Goal: Task Accomplishment & Management: Complete application form

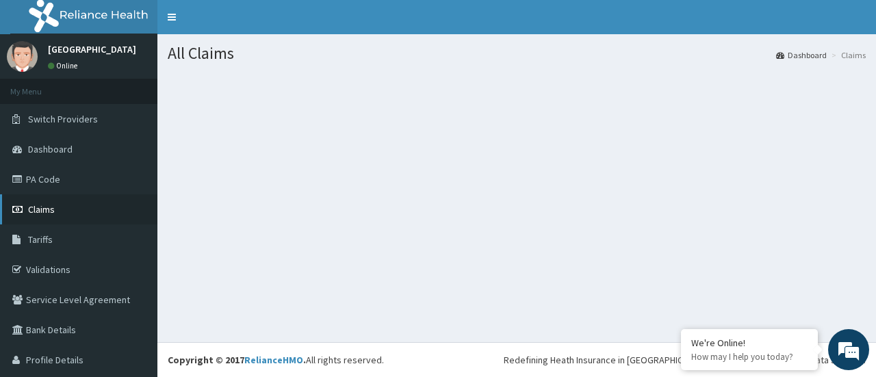
click at [74, 217] on link "Claims" at bounding box center [78, 209] width 157 height 30
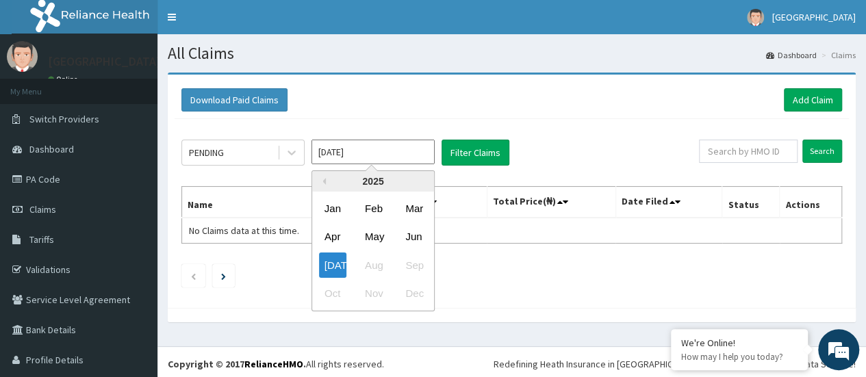
click at [411, 149] on input "Jul 2025" at bounding box center [373, 152] width 123 height 25
click at [427, 233] on div "Jun" at bounding box center [413, 237] width 27 height 25
drag, startPoint x: 417, startPoint y: 148, endPoint x: 322, endPoint y: 269, distance: 154.1
click at [322, 166] on div "May 2025 Previous Year 2025 Jan Feb Mar Apr May Jun Jul Aug Sep Oct Nov Dec" at bounding box center [373, 153] width 123 height 26
click at [322, 269] on div "Jul" at bounding box center [332, 265] width 27 height 25
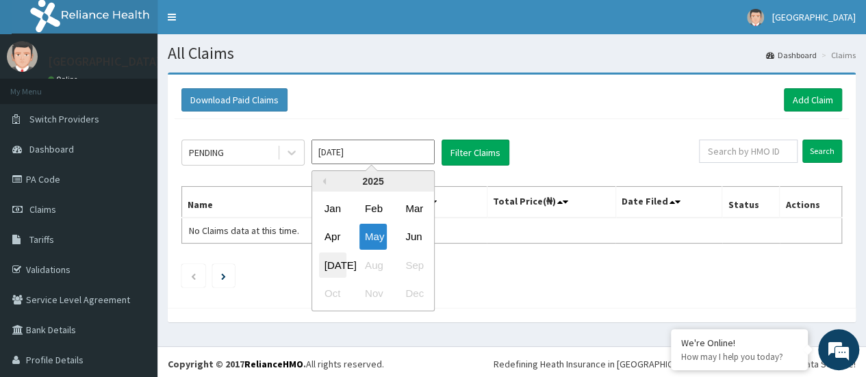
type input "Jun 2025"
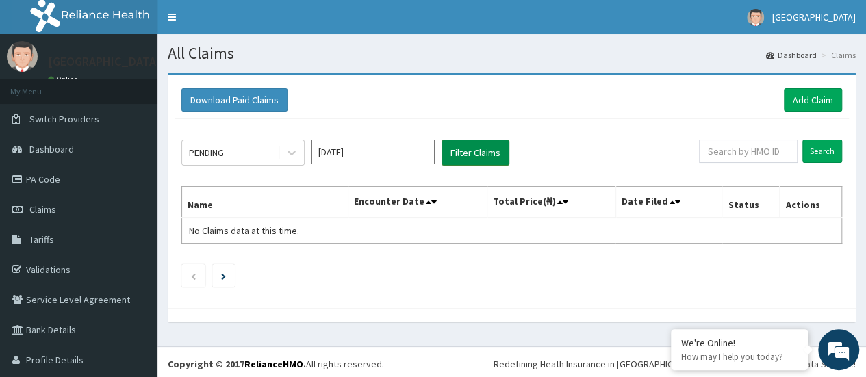
click at [455, 156] on button "Filter Claims" at bounding box center [476, 153] width 68 height 26
drag, startPoint x: 455, startPoint y: 156, endPoint x: 290, endPoint y: 145, distance: 165.4
click at [290, 145] on div "PENDING Jun 2025 Filter Claims" at bounding box center [440, 153] width 518 height 26
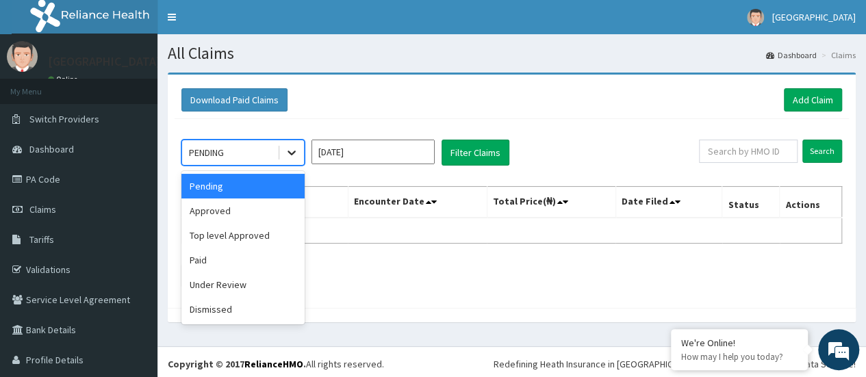
click at [290, 146] on icon at bounding box center [292, 153] width 14 height 14
click at [267, 210] on div "Approved" at bounding box center [242, 211] width 123 height 25
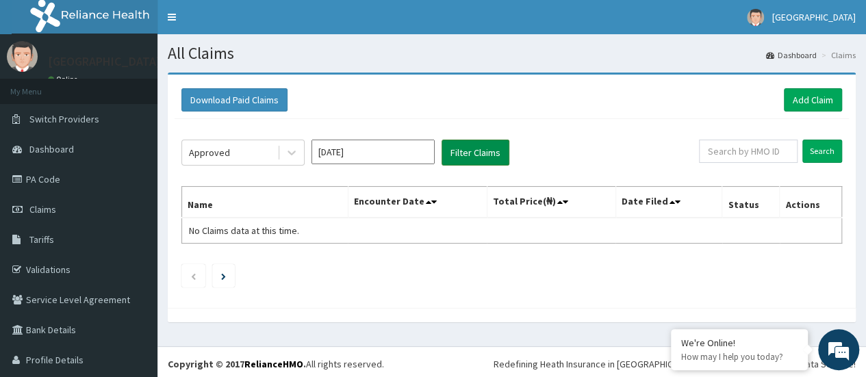
click at [451, 143] on button "Filter Claims" at bounding box center [476, 153] width 68 height 26
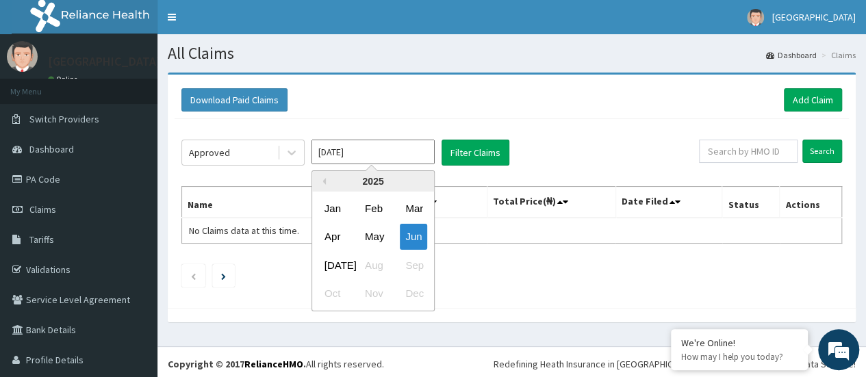
click at [412, 151] on input "Jun 2025" at bounding box center [373, 152] width 123 height 25
click at [348, 264] on div "Jul Aug Sep" at bounding box center [373, 265] width 122 height 28
click at [389, 263] on div "Jul Aug Sep" at bounding box center [373, 265] width 122 height 28
click at [322, 262] on div "Jul" at bounding box center [332, 265] width 27 height 25
click at [392, 145] on input "Jun 2025" at bounding box center [373, 152] width 123 height 25
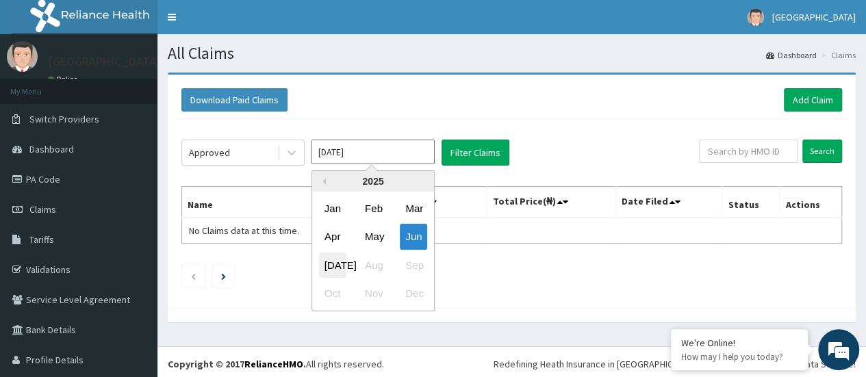
click at [324, 265] on div "Jul" at bounding box center [332, 265] width 27 height 25
click at [386, 160] on input "Jun 2025" at bounding box center [373, 152] width 123 height 25
click at [379, 260] on div "Jul Aug Sep" at bounding box center [373, 265] width 122 height 28
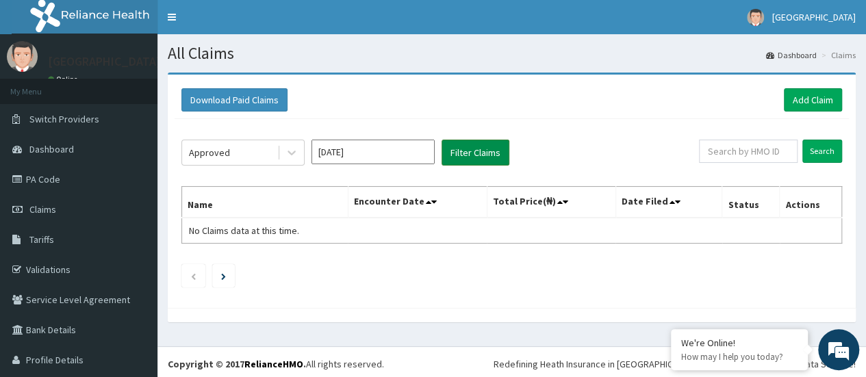
click at [490, 155] on button "Filter Claims" at bounding box center [476, 153] width 68 height 26
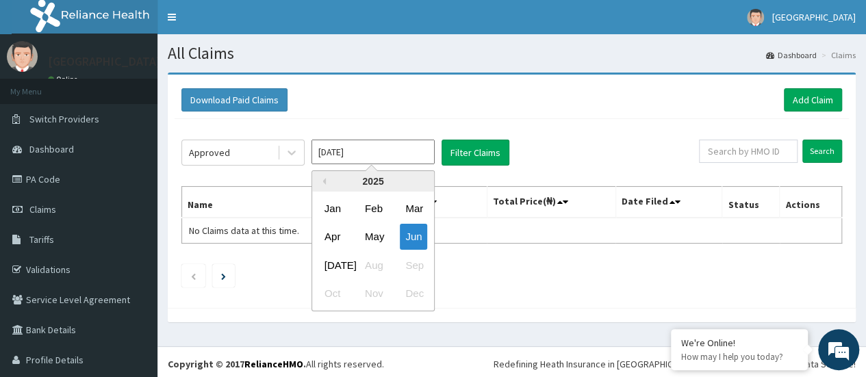
click at [391, 146] on input "Jun 2025" at bounding box center [373, 152] width 123 height 25
click at [371, 268] on div "Jul Aug Sep" at bounding box center [373, 265] width 122 height 28
click at [370, 268] on div "Jul Aug Sep" at bounding box center [373, 265] width 122 height 28
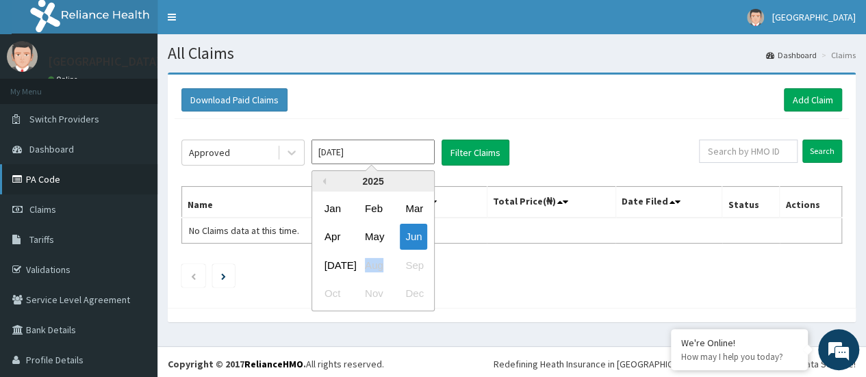
click at [87, 172] on link "PA Code" at bounding box center [78, 179] width 157 height 30
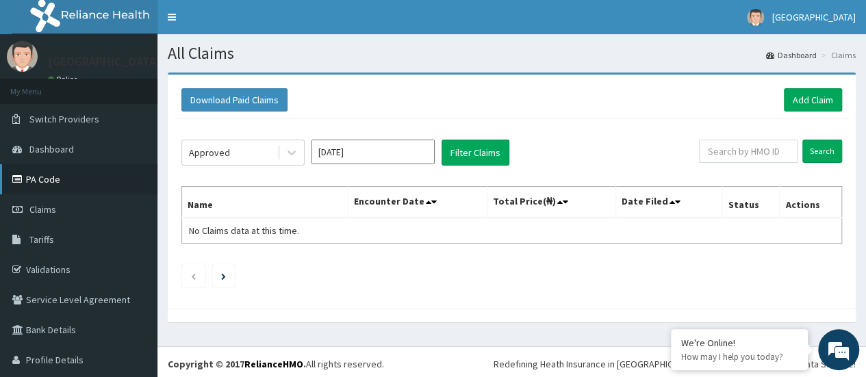
click at [87, 172] on link "PA Code" at bounding box center [78, 179] width 157 height 30
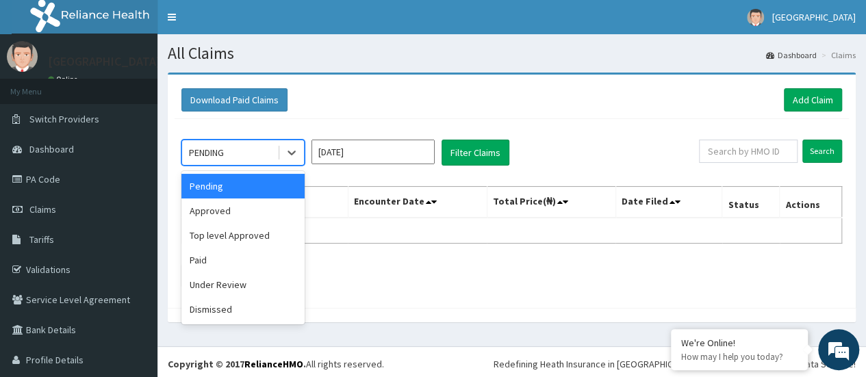
click at [239, 142] on div "PENDING" at bounding box center [229, 153] width 95 height 22
click at [275, 206] on div "Approved" at bounding box center [242, 211] width 123 height 25
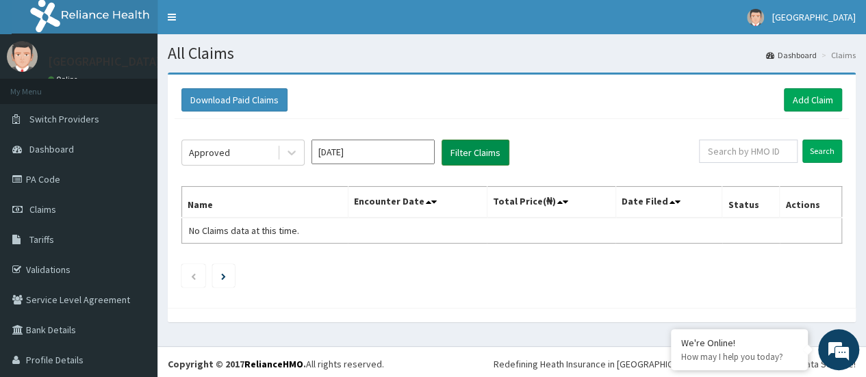
click at [467, 156] on button "Filter Claims" at bounding box center [476, 153] width 68 height 26
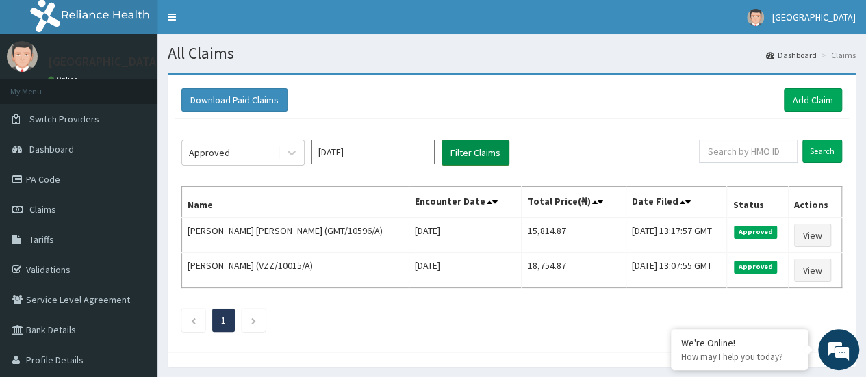
click at [467, 156] on button "Filter Claims" at bounding box center [476, 153] width 68 height 26
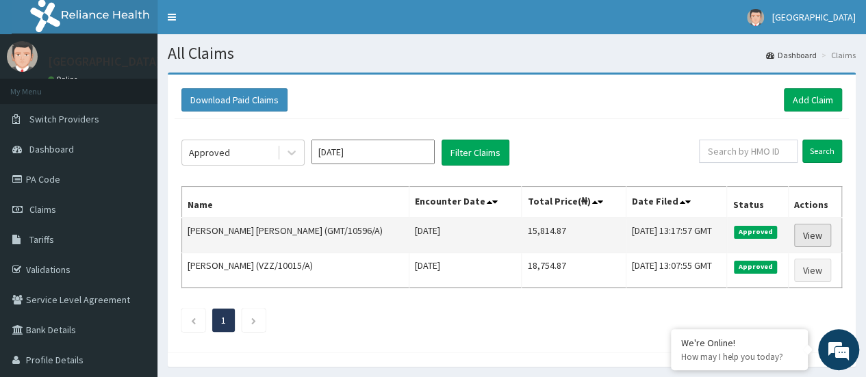
click at [813, 237] on link "View" at bounding box center [812, 235] width 37 height 23
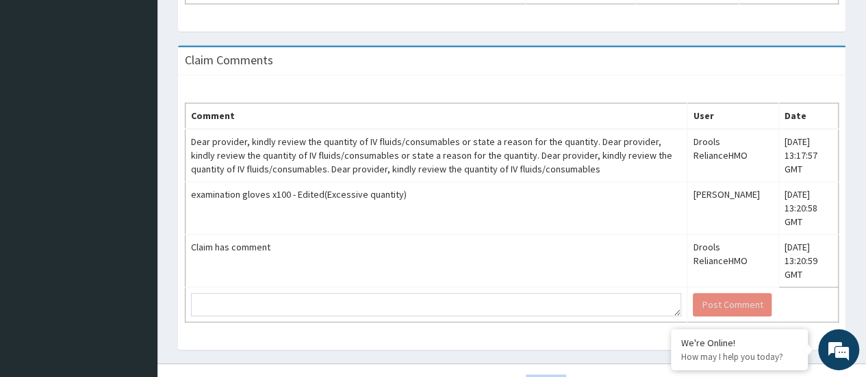
scroll to position [735, 0]
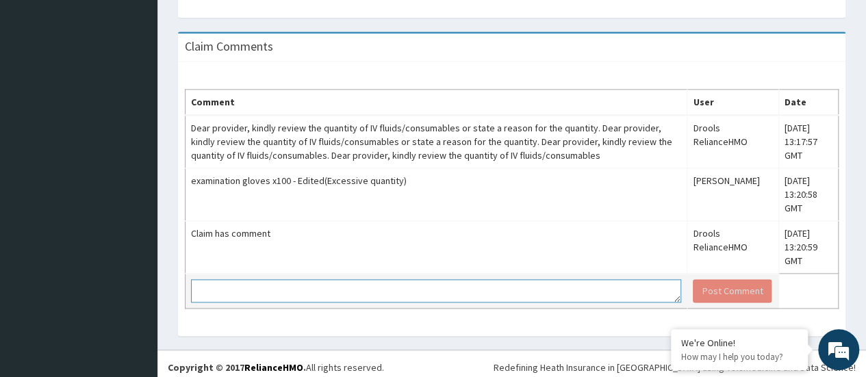
click at [262, 291] on textarea at bounding box center [436, 290] width 490 height 23
type textarea "n"
type textarea "NO IV fluid given and the quantity of gloves has been reduced."
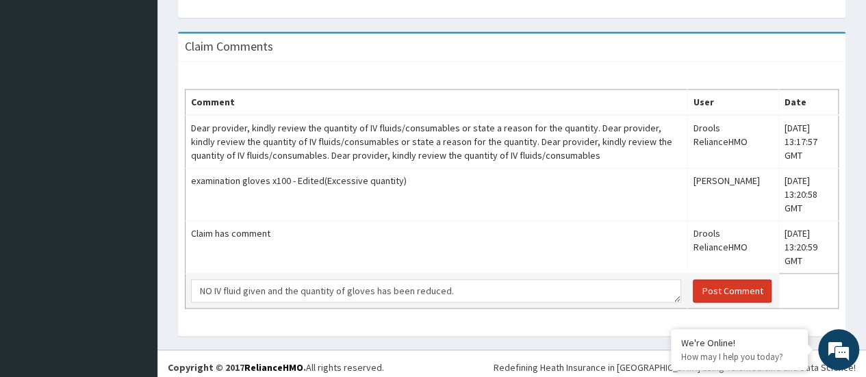
click at [737, 286] on button "Post Comment" at bounding box center [732, 290] width 79 height 23
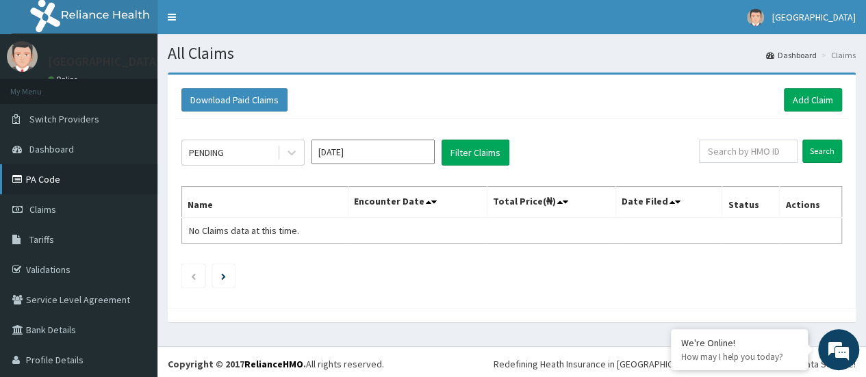
click at [55, 178] on link "PA Code" at bounding box center [78, 179] width 157 height 30
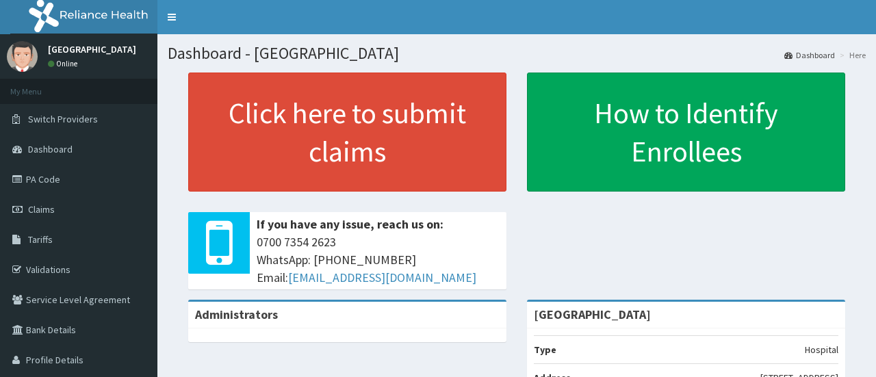
click at [42, 176] on link "PA Code" at bounding box center [78, 179] width 157 height 30
click at [42, 177] on link "PA Code" at bounding box center [78, 179] width 157 height 30
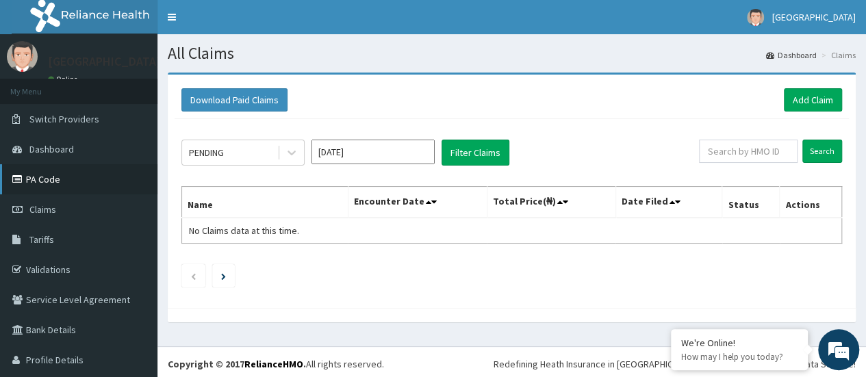
click at [51, 181] on link "PA Code" at bounding box center [78, 179] width 157 height 30
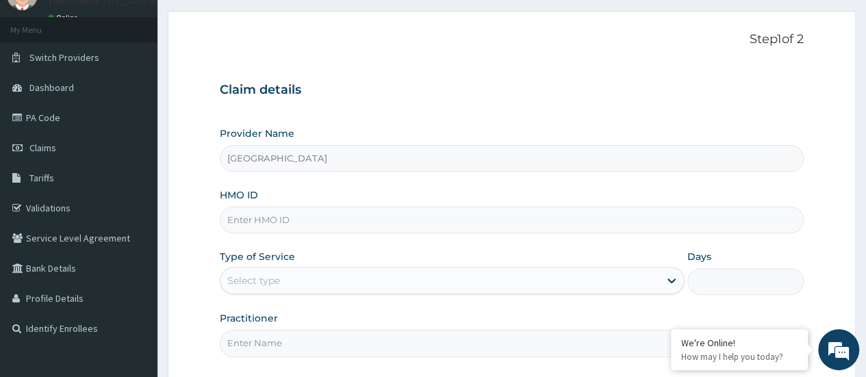
scroll to position [52, 0]
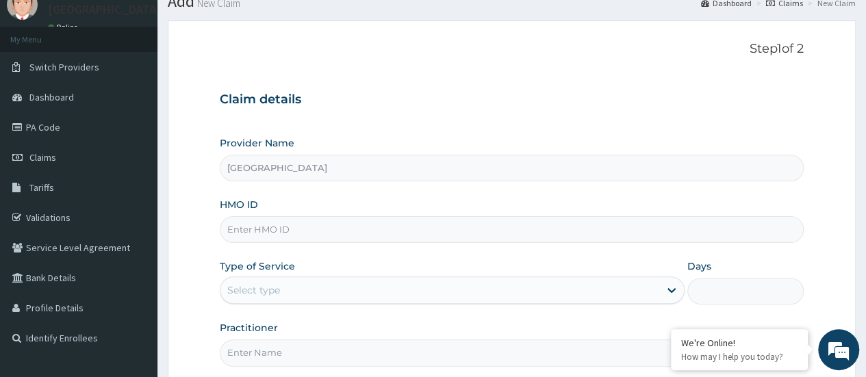
click at [286, 231] on input "HMO ID" at bounding box center [512, 229] width 584 height 27
type input "XMG/10113/A"
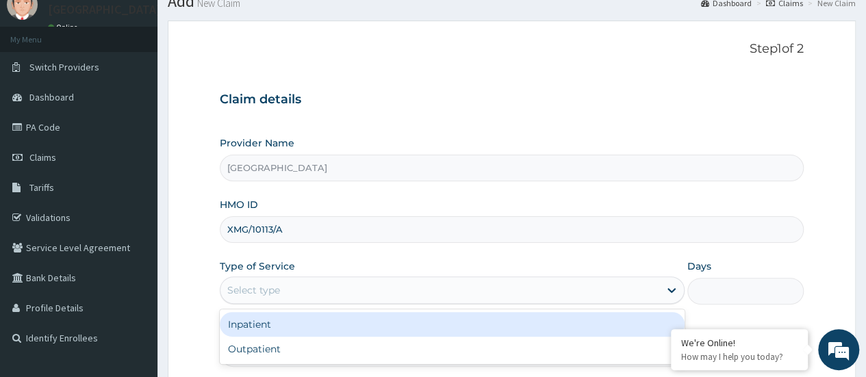
click at [343, 284] on div "Select type" at bounding box center [439, 290] width 439 height 22
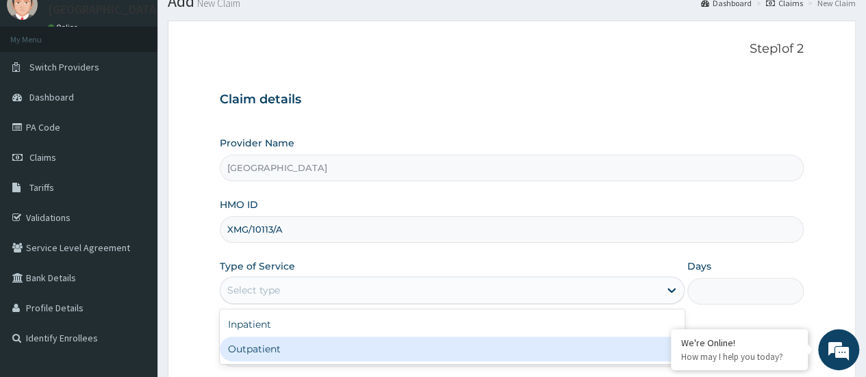
click at [331, 342] on div "Outpatient" at bounding box center [452, 349] width 465 height 25
type input "1"
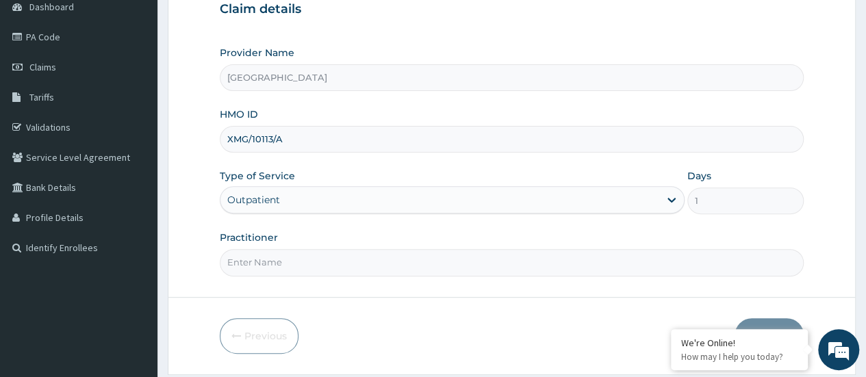
scroll to position [143, 0]
click at [315, 249] on input "Practitioner" at bounding box center [512, 262] width 584 height 27
type input "[PERSON_NAME]"
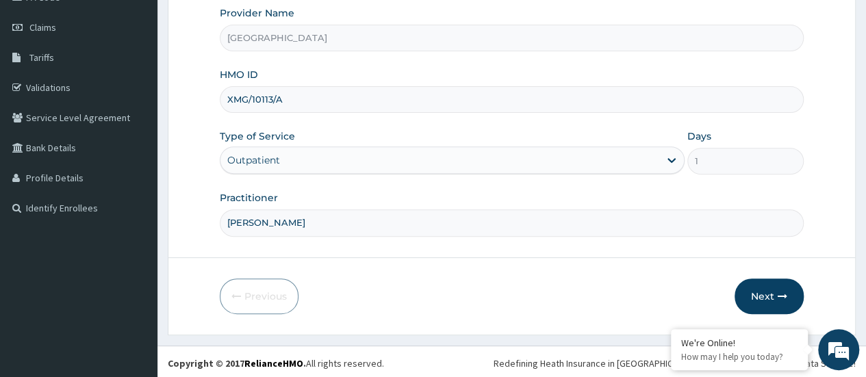
scroll to position [182, 0]
click at [770, 294] on button "Next" at bounding box center [769, 297] width 69 height 36
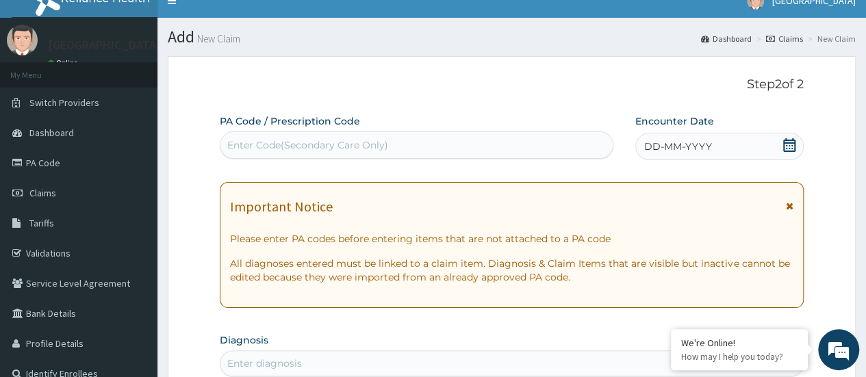
scroll to position [7, 0]
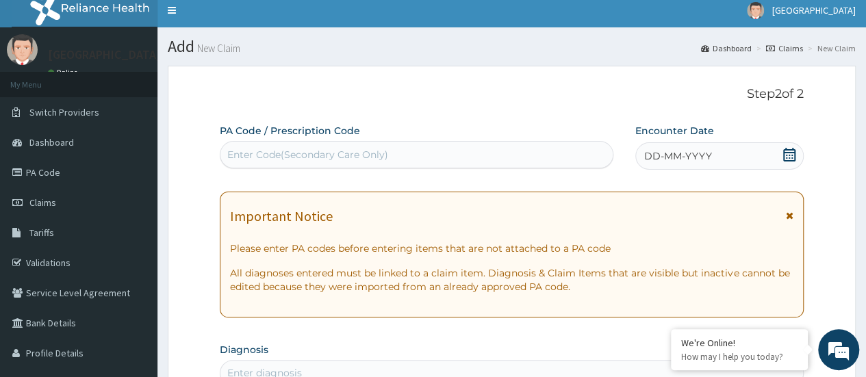
click at [374, 155] on div "Enter Code(Secondary Care Only)" at bounding box center [307, 155] width 161 height 14
paste input "PA/2CA78C"
type input "PA/2CA78C"
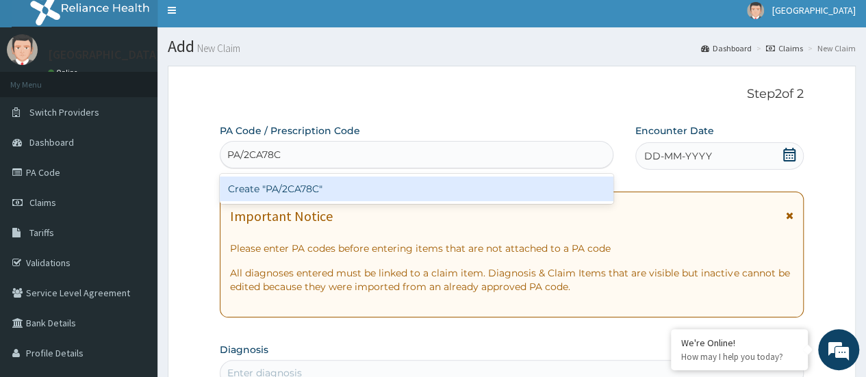
click at [357, 180] on div "Create "PA/2CA78C"" at bounding box center [416, 189] width 393 height 25
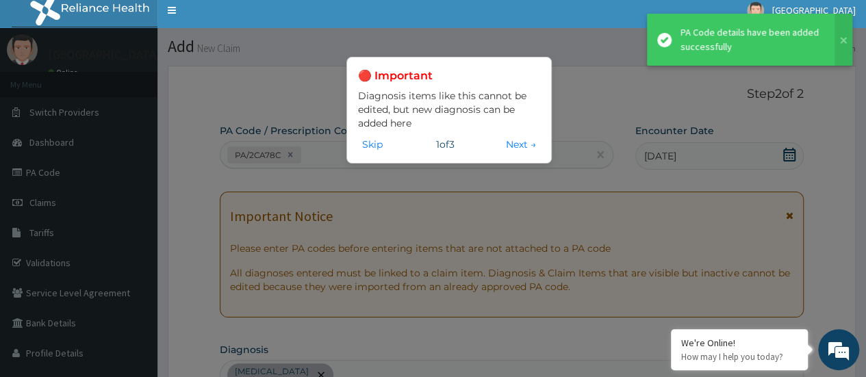
scroll to position [570, 0]
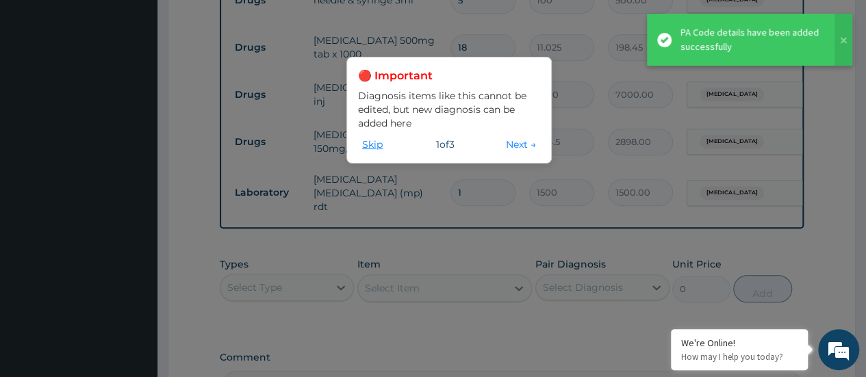
click at [380, 142] on button "Skip" at bounding box center [372, 144] width 29 height 15
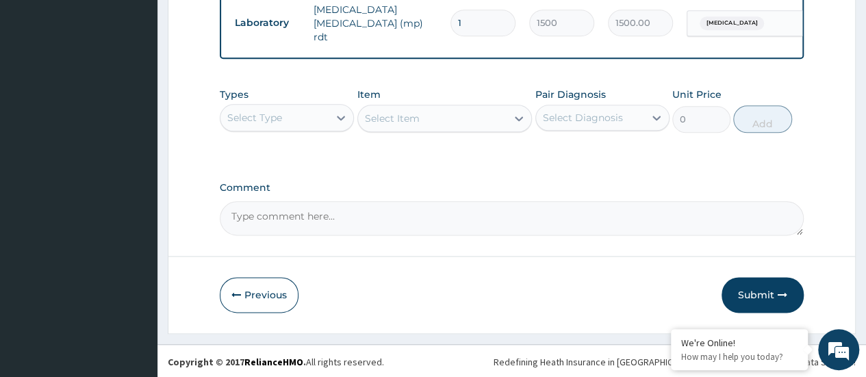
scroll to position [743, 0]
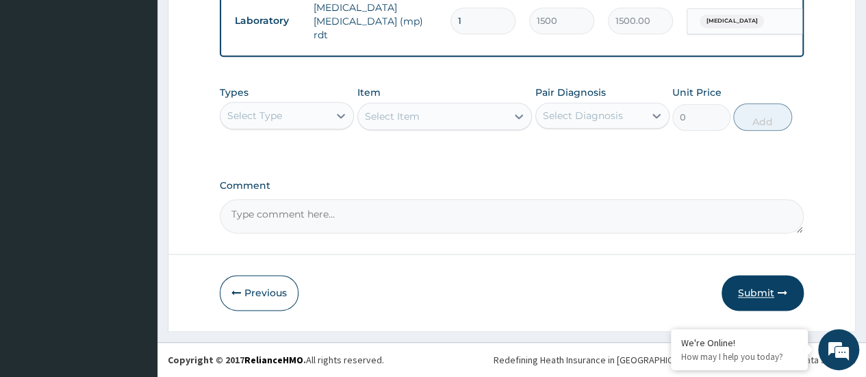
click at [784, 291] on icon "button" at bounding box center [783, 293] width 10 height 10
